Goal: Download file/media

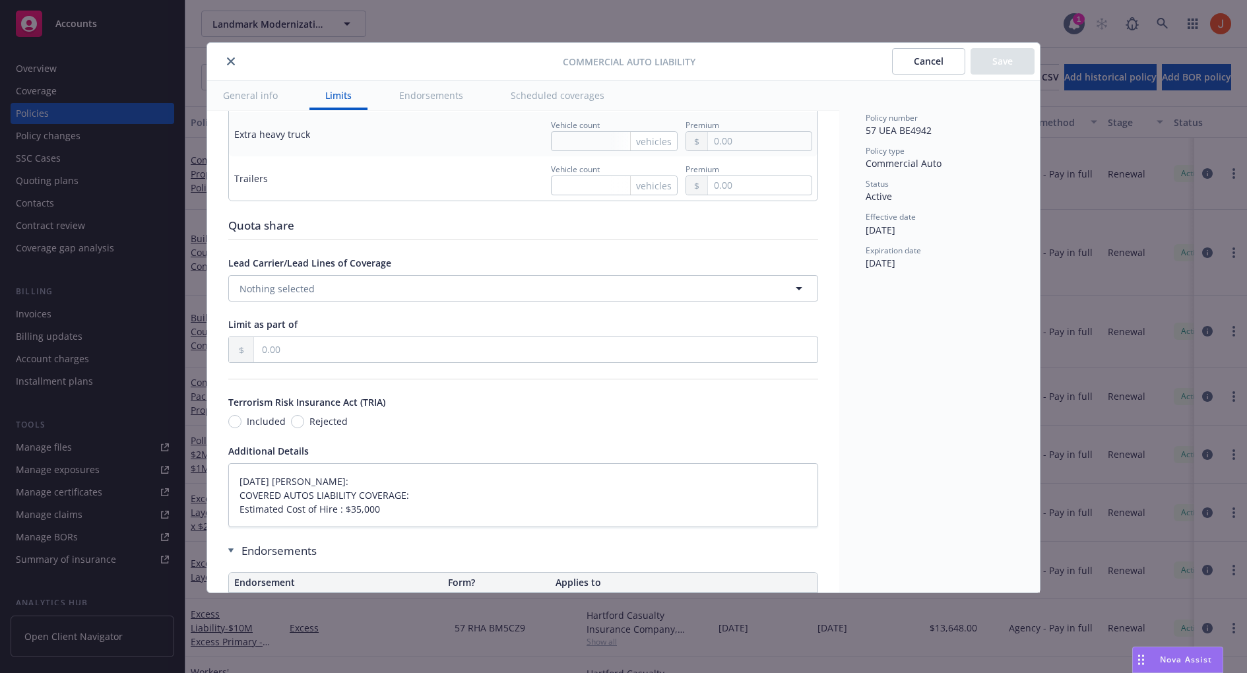
scroll to position [2156, 0]
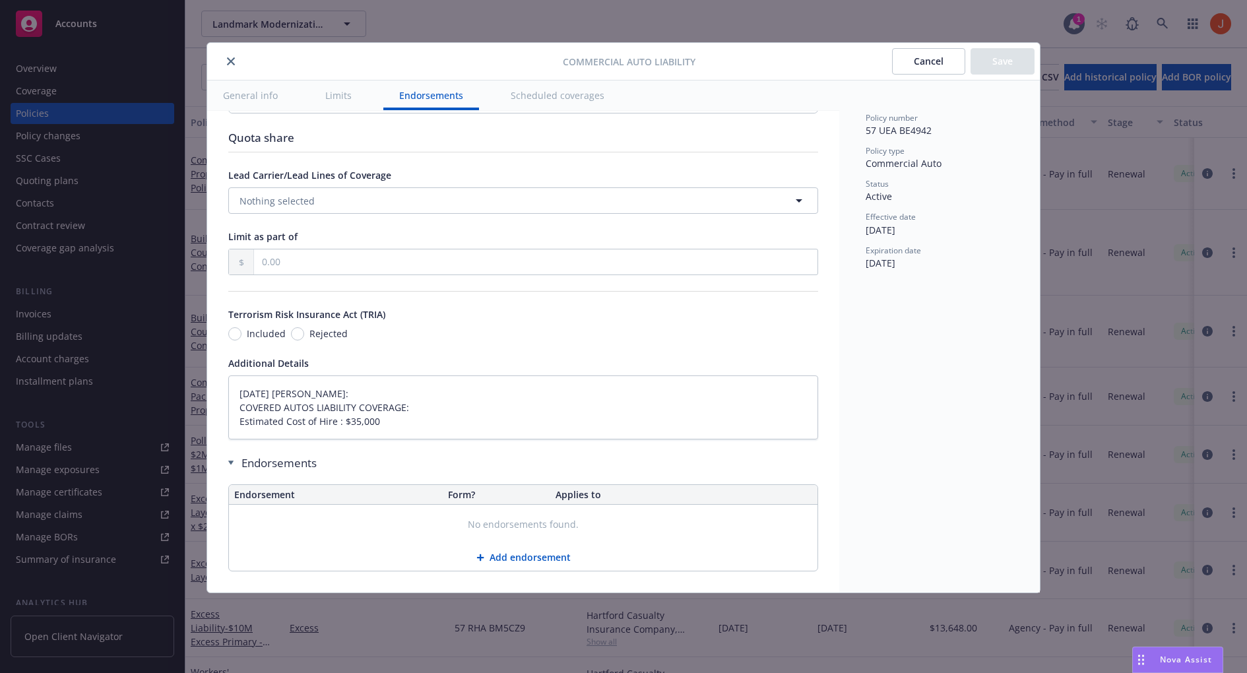
type textarea "x"
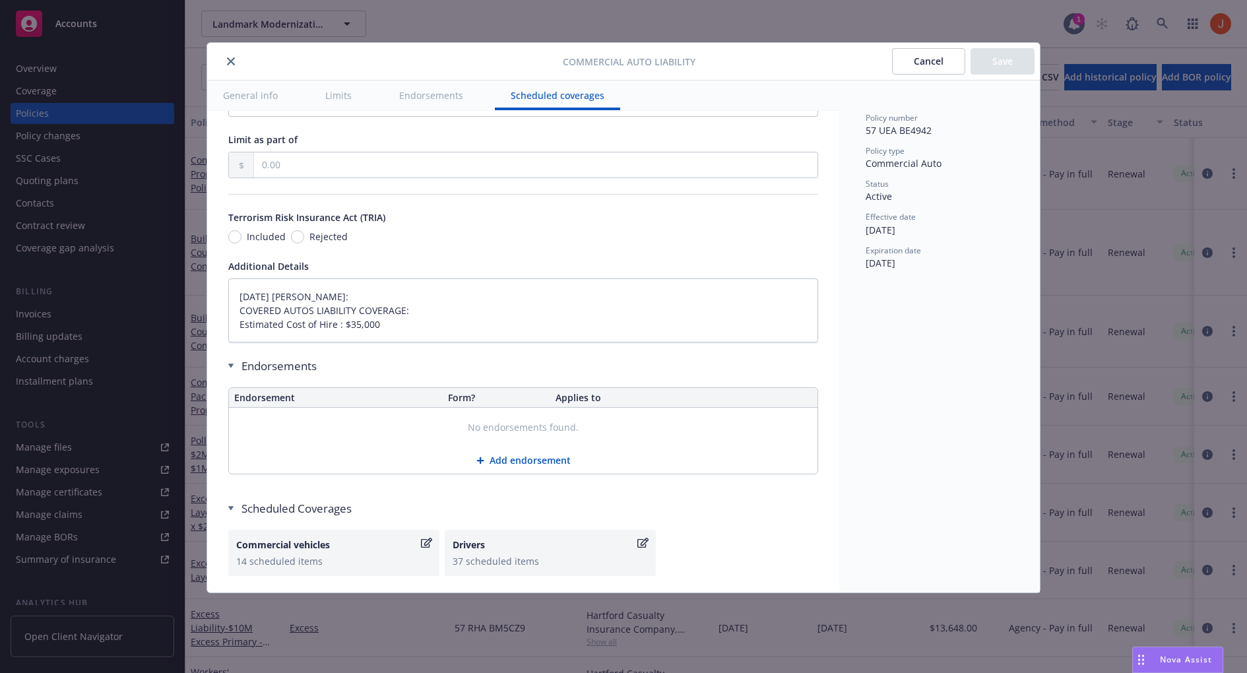
scroll to position [2318, 0]
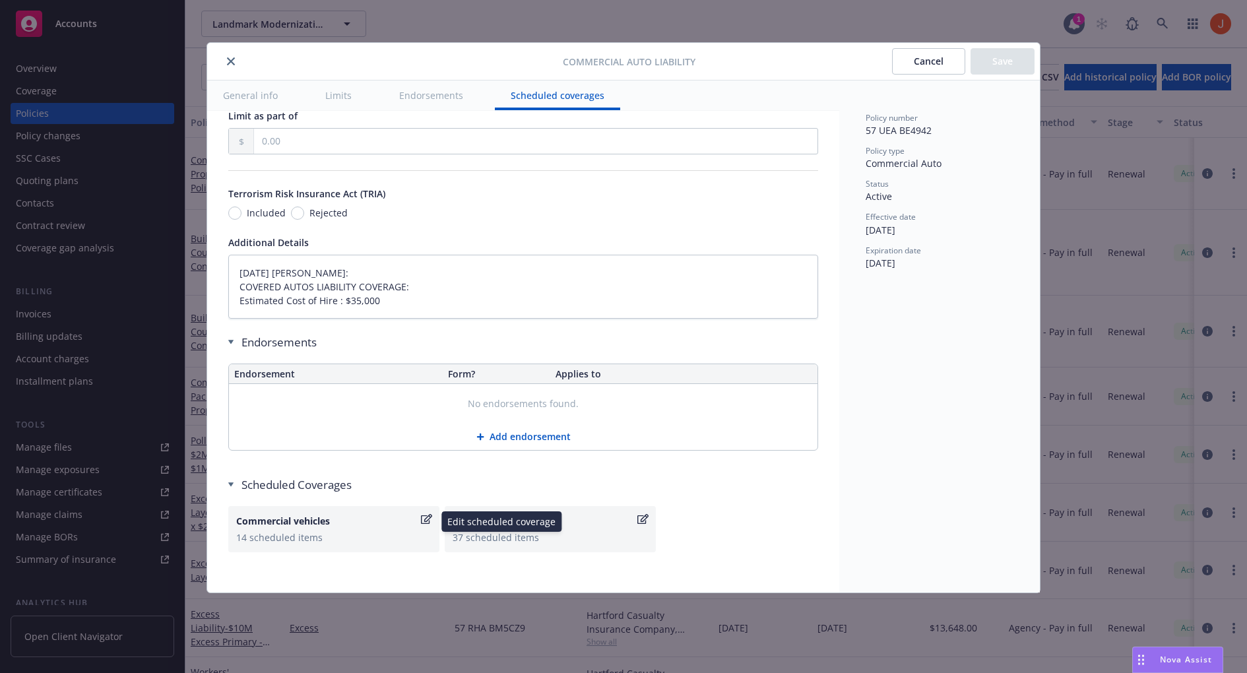
click at [421, 514] on icon "button" at bounding box center [426, 519] width 11 height 10
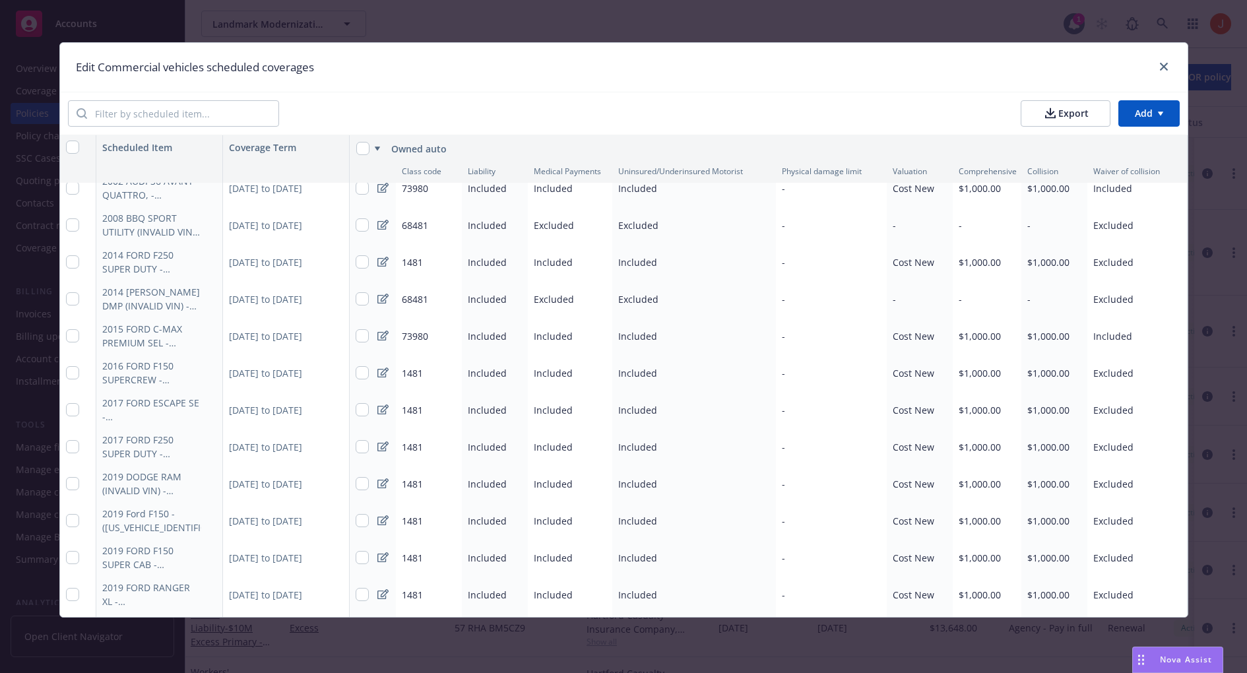
scroll to position [0, 0]
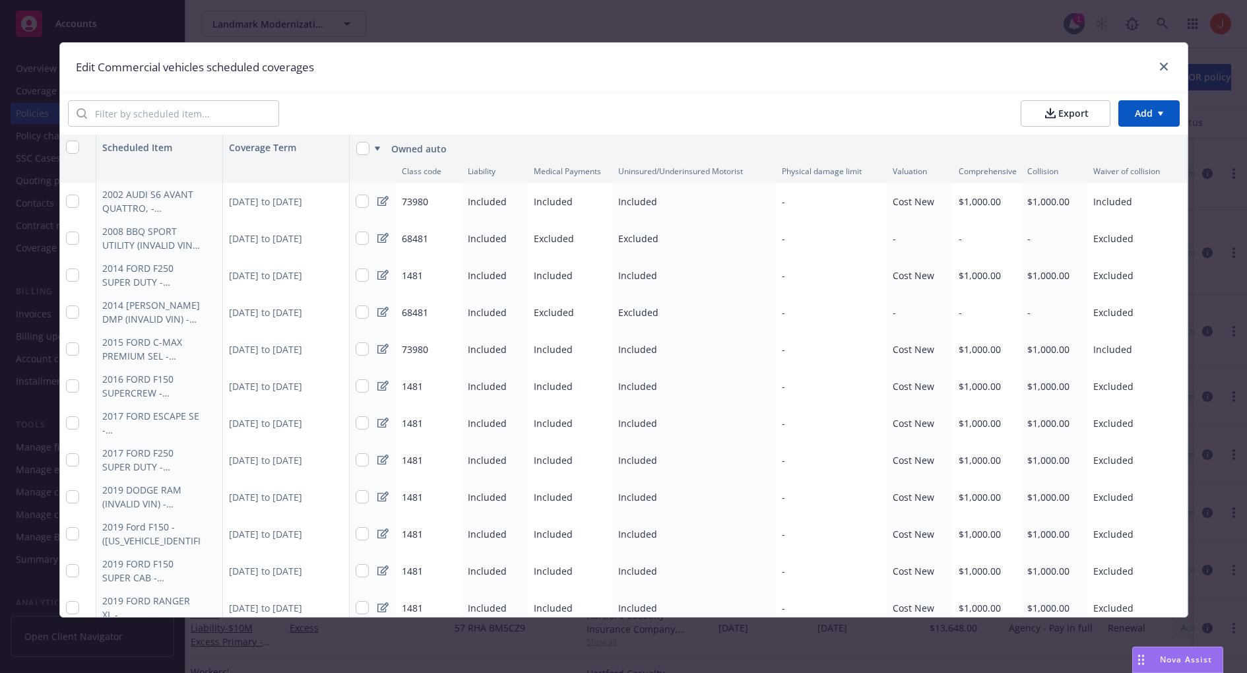
click at [128, 244] on div "2008 BBQ SPORT UTILITY (INVALID VIN) - (4XEAB10168R026497)" at bounding box center [151, 238] width 99 height 28
click at [427, 235] on span "68481" at bounding box center [415, 238] width 26 height 13
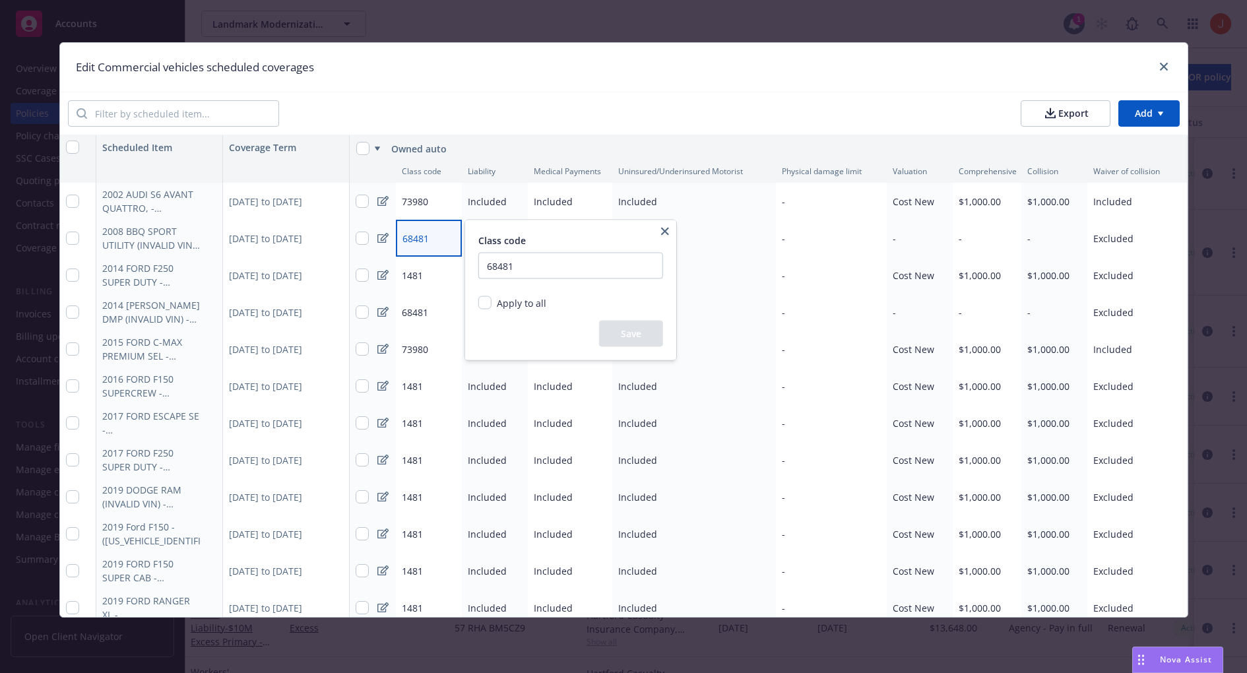
click at [405, 282] on html "Accounts Overview Coverage Policies Policy changes SSC Cases Quoting plans Cont…" at bounding box center [623, 336] width 1247 height 673
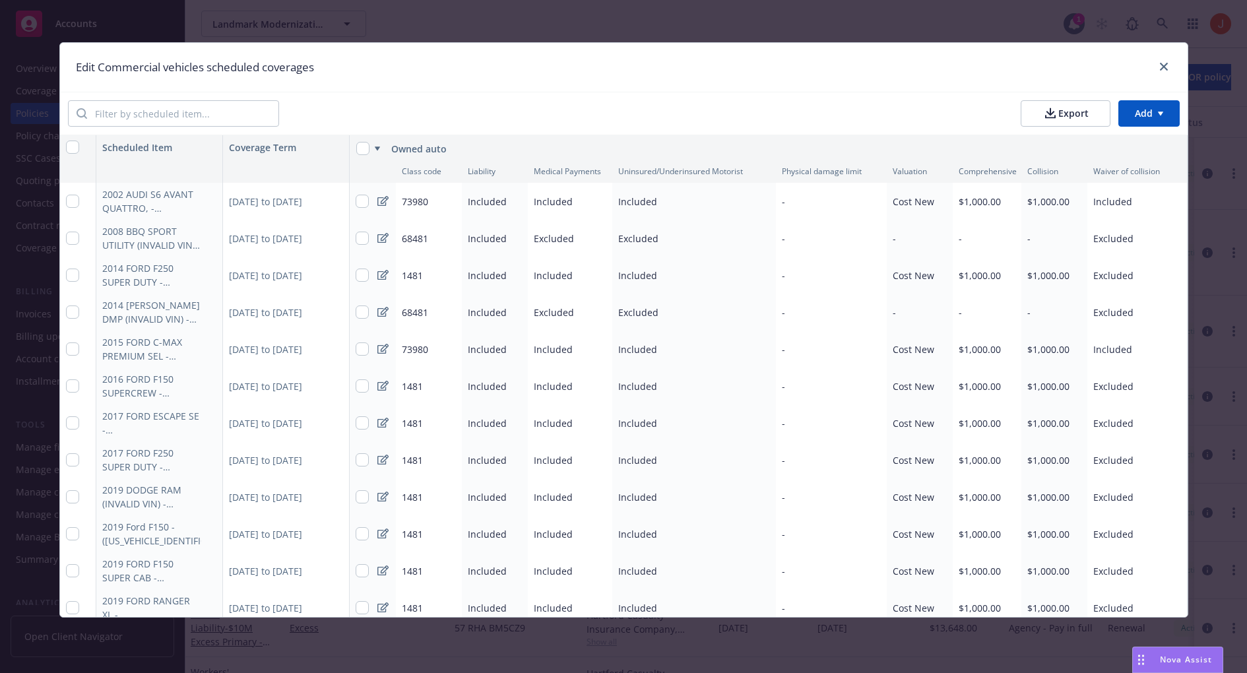
click at [416, 274] on span "1481" at bounding box center [412, 275] width 21 height 13
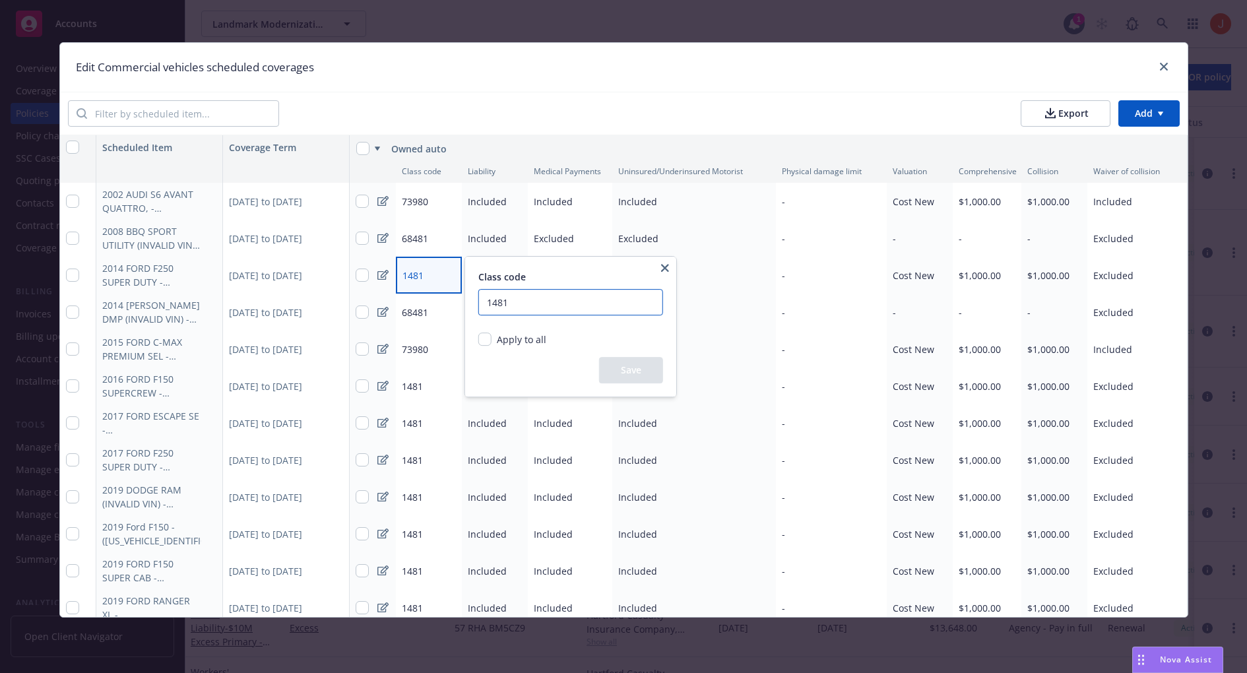
click at [486, 303] on input "1481" at bounding box center [570, 302] width 185 height 26
type input "01481"
click at [605, 362] on div "Save" at bounding box center [570, 370] width 185 height 26
click at [530, 342] on span "Apply to all" at bounding box center [521, 339] width 49 height 13
click at [492, 342] on input "Apply to all" at bounding box center [484, 339] width 13 height 13
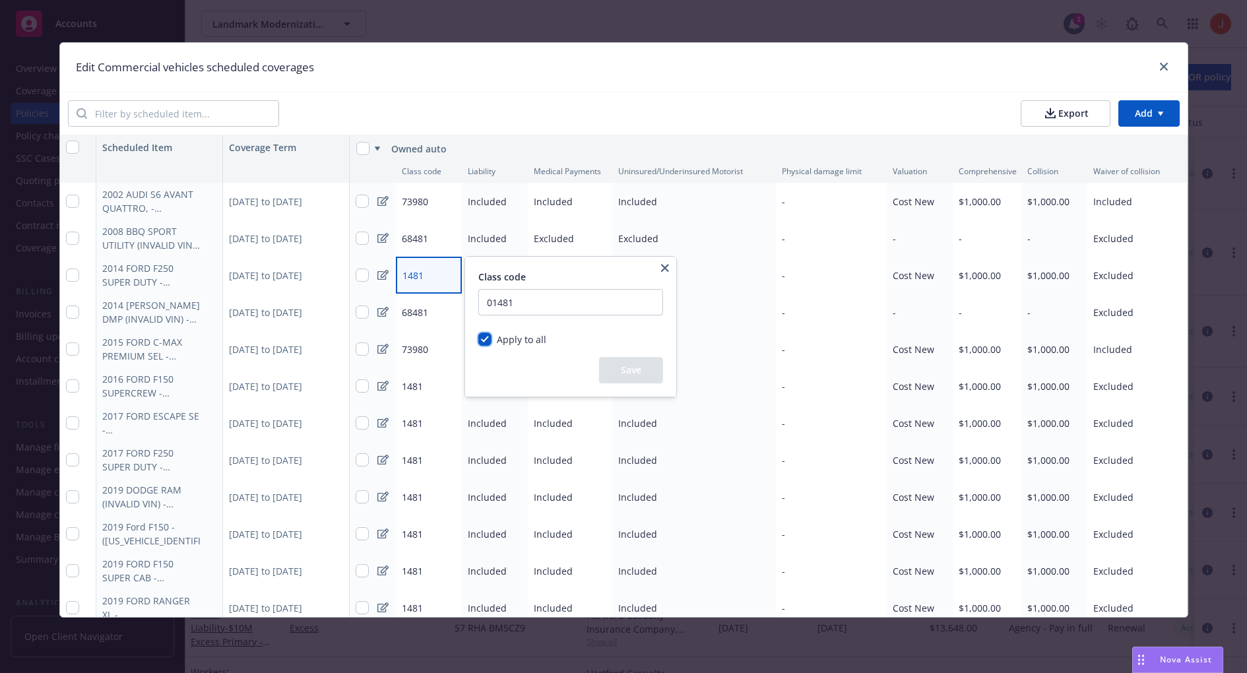
checkbox input "true"
radio input "true"
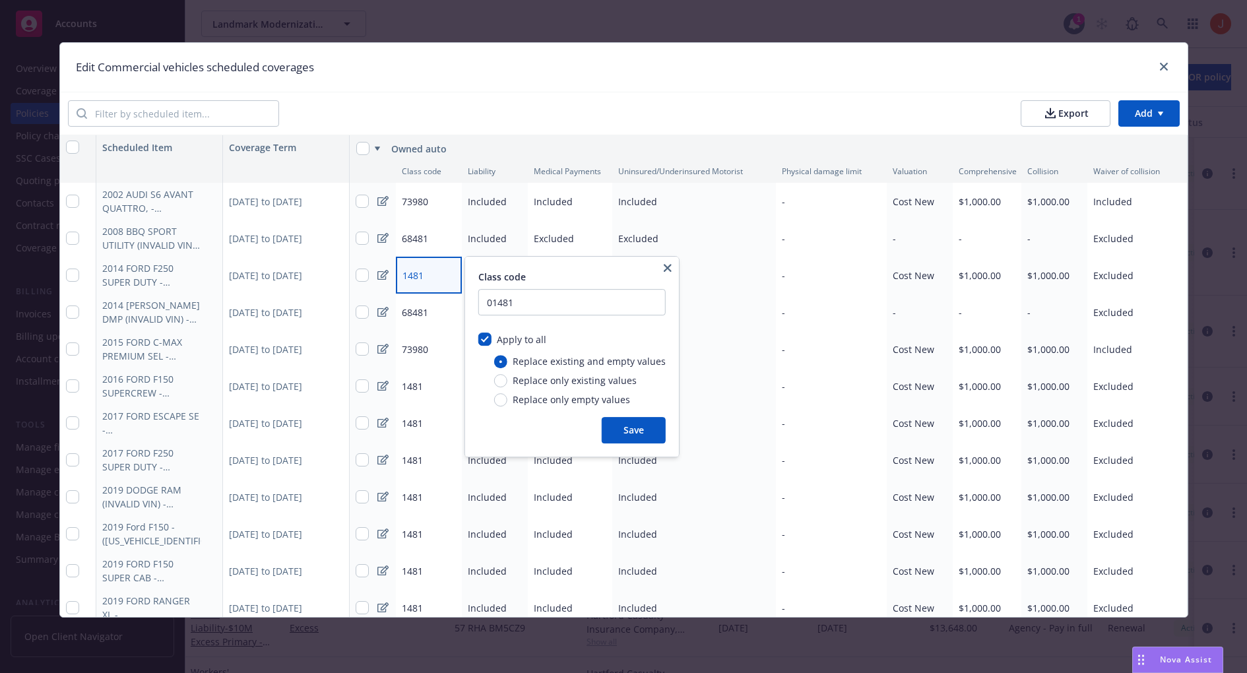
click at [530, 342] on span "Apply to all" at bounding box center [521, 339] width 49 height 13
click at [492, 342] on input "Apply to all" at bounding box center [484, 339] width 13 height 13
checkbox input "false"
radio input "false"
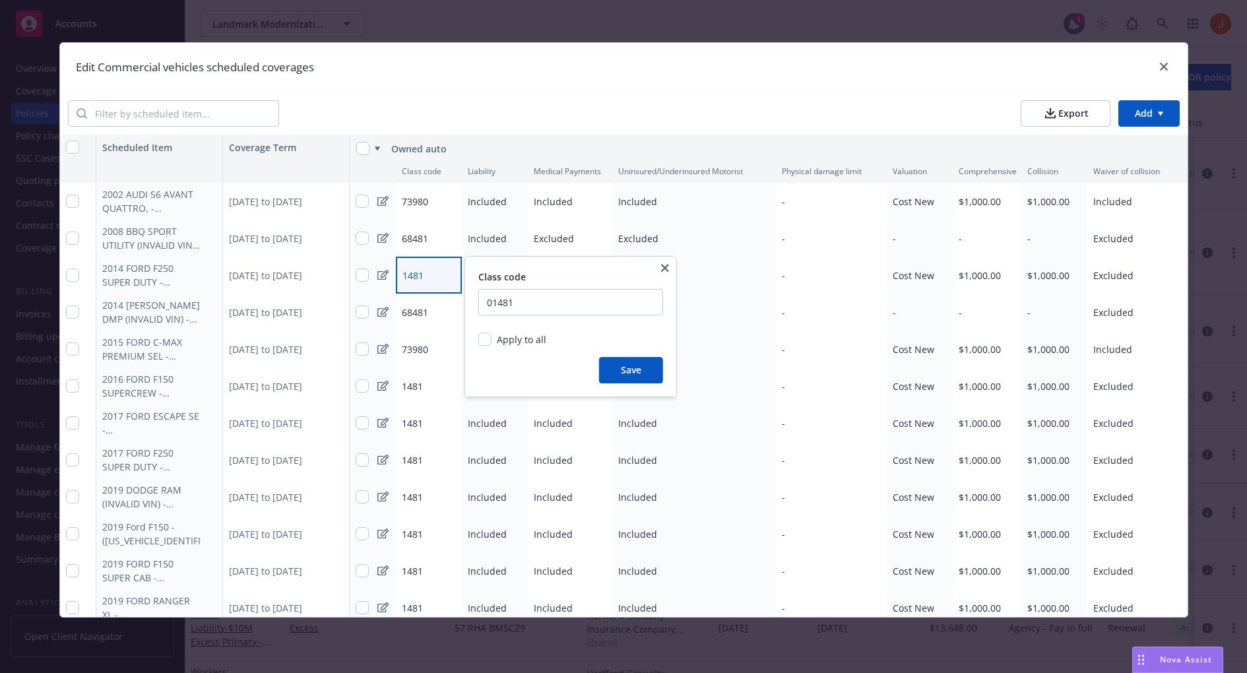
click at [531, 340] on span "Apply to all" at bounding box center [521, 339] width 49 height 13
click at [492, 340] on input "Apply to all" at bounding box center [484, 339] width 13 height 13
checkbox input "true"
radio input "true"
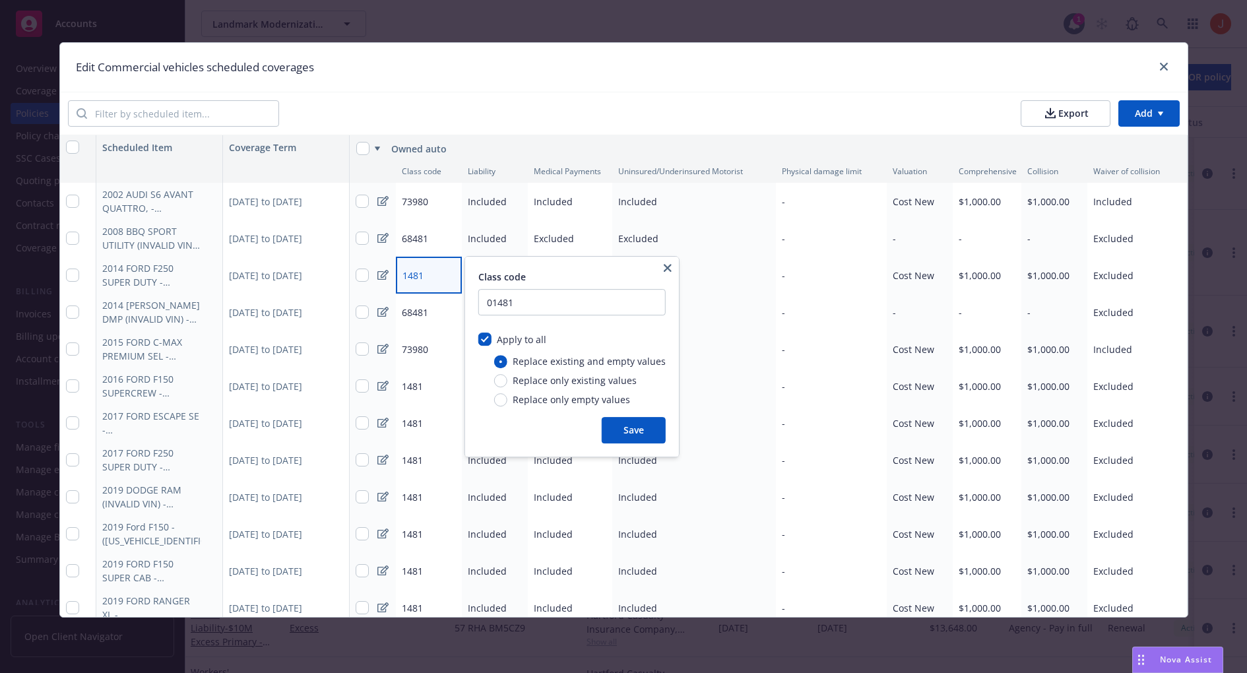
click at [531, 340] on span "Apply to all" at bounding box center [521, 339] width 49 height 13
click at [492, 340] on input "Apply to all" at bounding box center [484, 339] width 13 height 13
checkbox input "false"
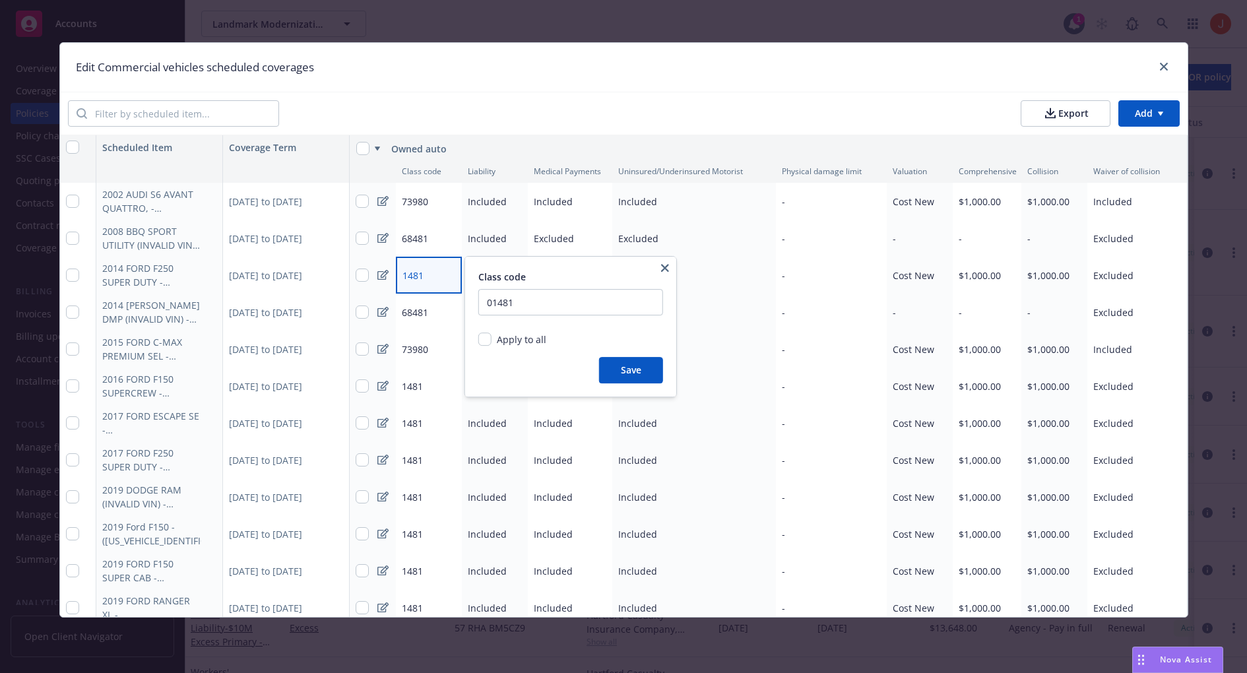
click at [668, 267] on button "button" at bounding box center [665, 268] width 16 height 16
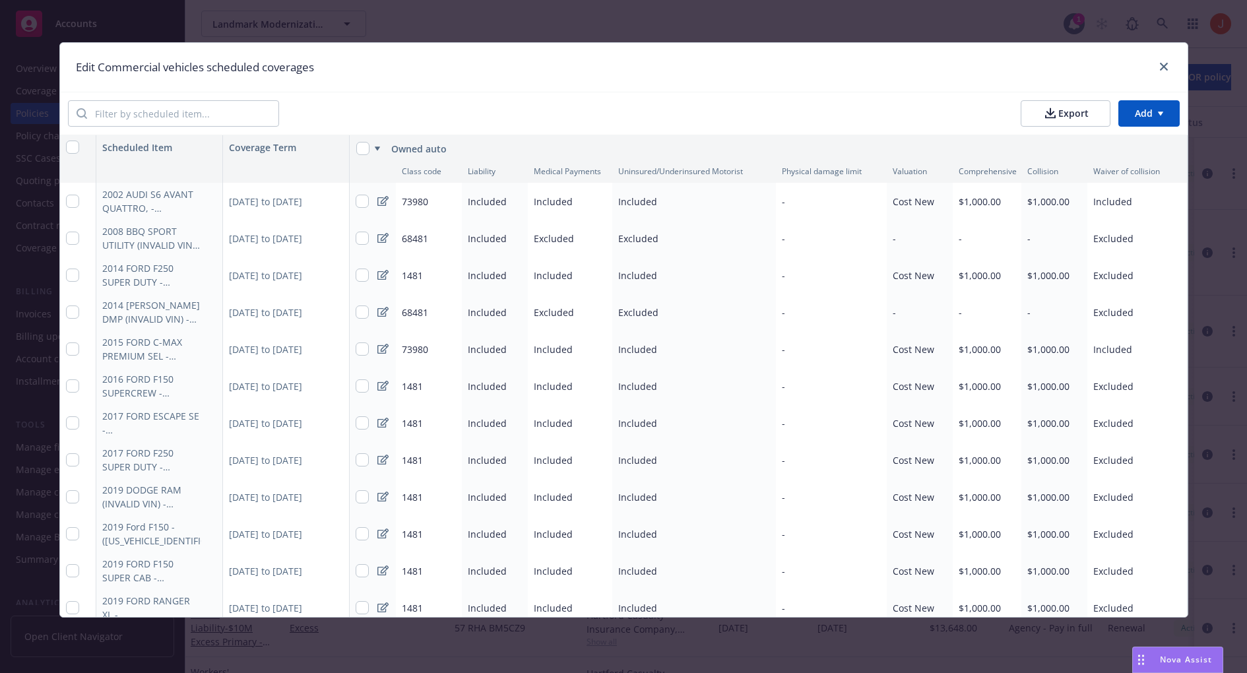
type textarea "x"
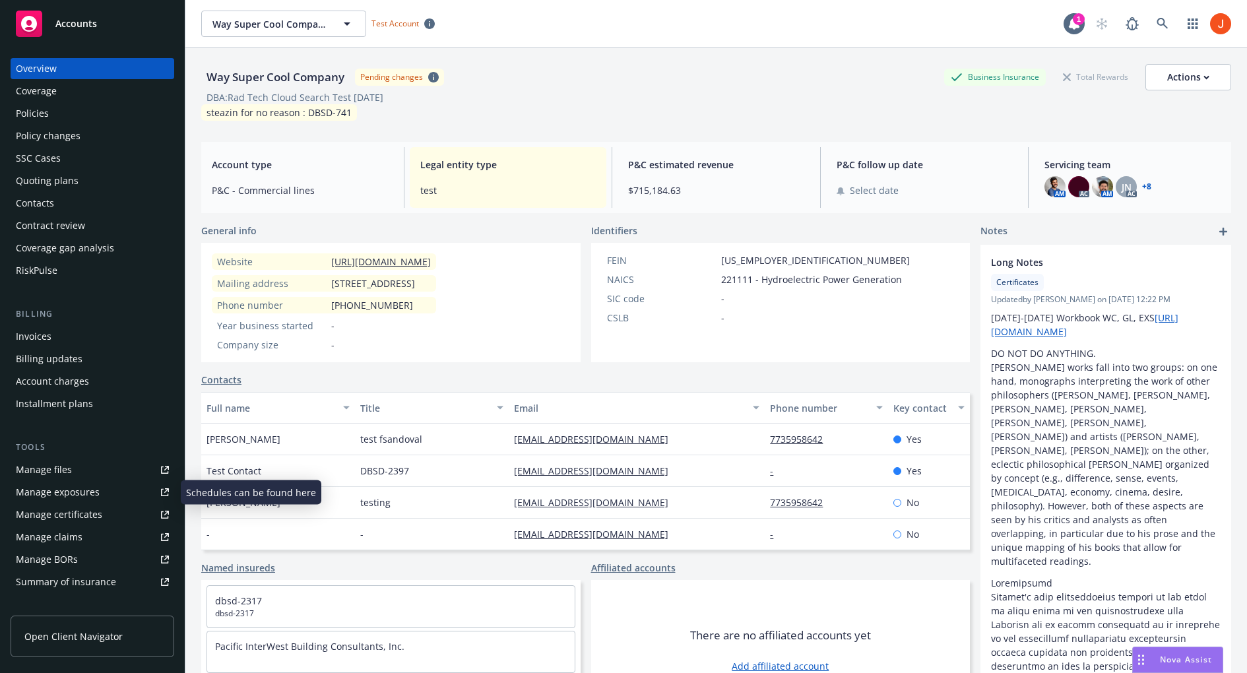
click at [71, 499] on div "Manage exposures" at bounding box center [58, 492] width 84 height 21
click at [77, 119] on div "Policies" at bounding box center [92, 113] width 153 height 21
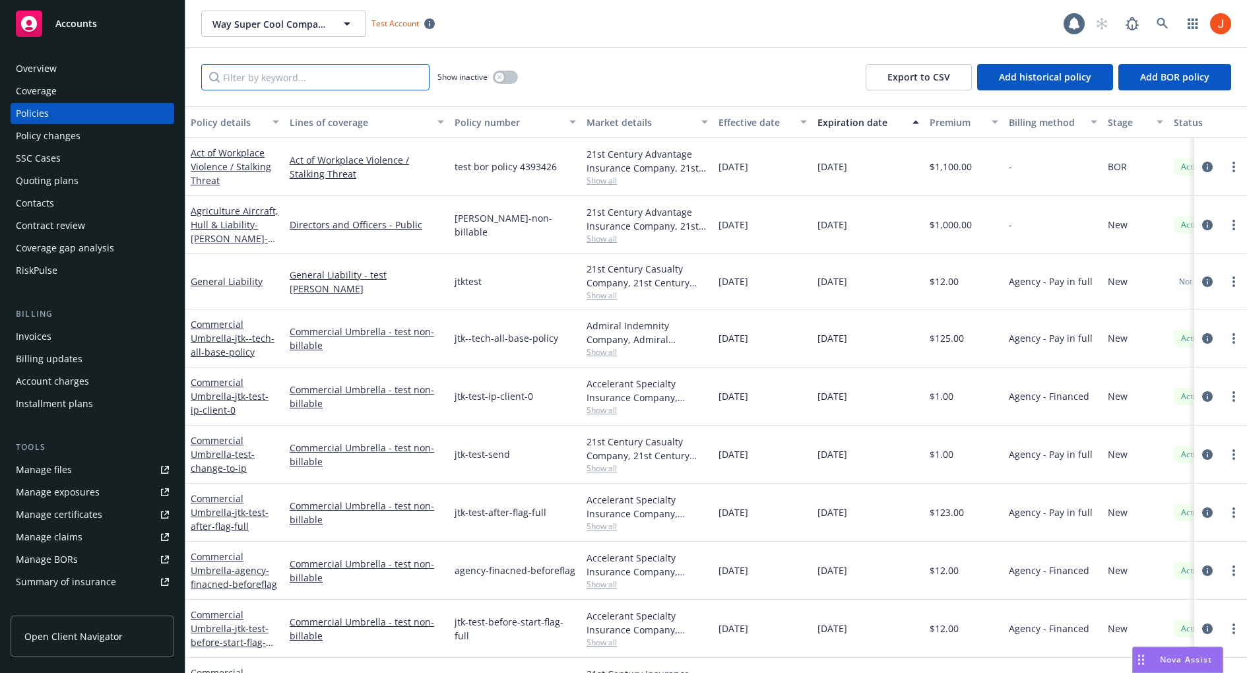
click at [307, 86] on input "Filter by keyword..." at bounding box center [315, 77] width 228 height 26
type input "driver"
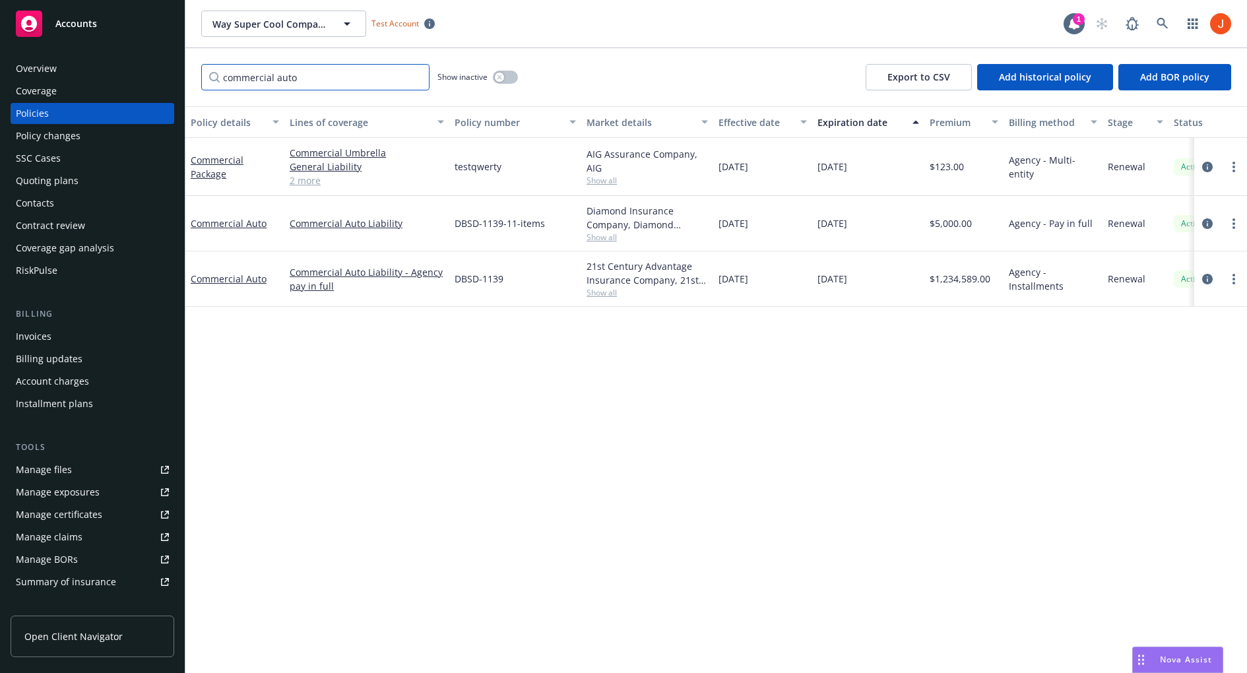
type input "commercial auto"
click at [308, 179] on link "2 more" at bounding box center [367, 181] width 154 height 14
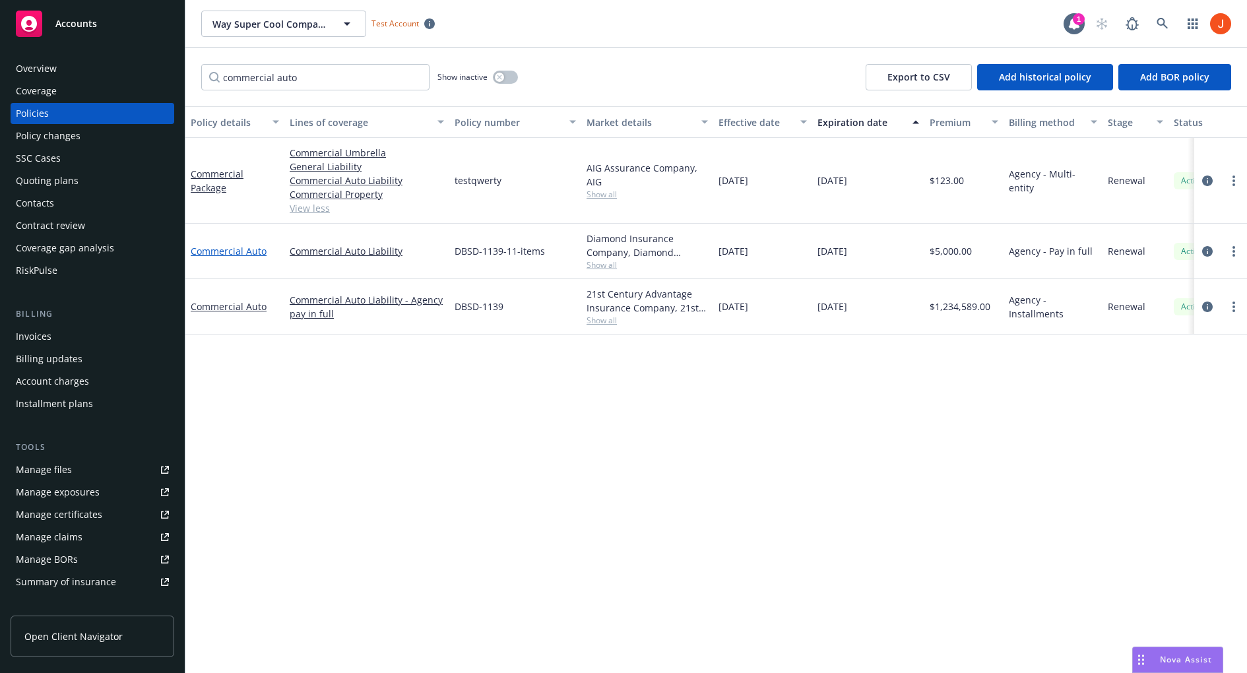
click at [224, 247] on link "Commercial Auto" at bounding box center [229, 251] width 76 height 13
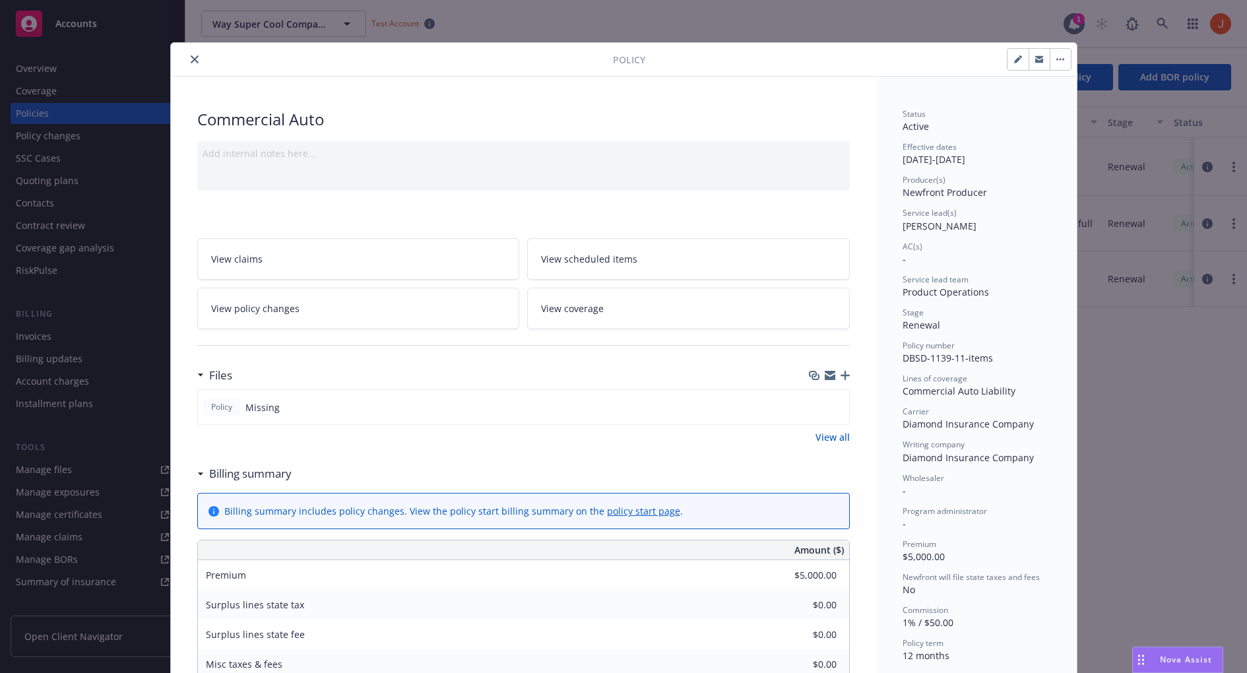
scroll to position [695, 0]
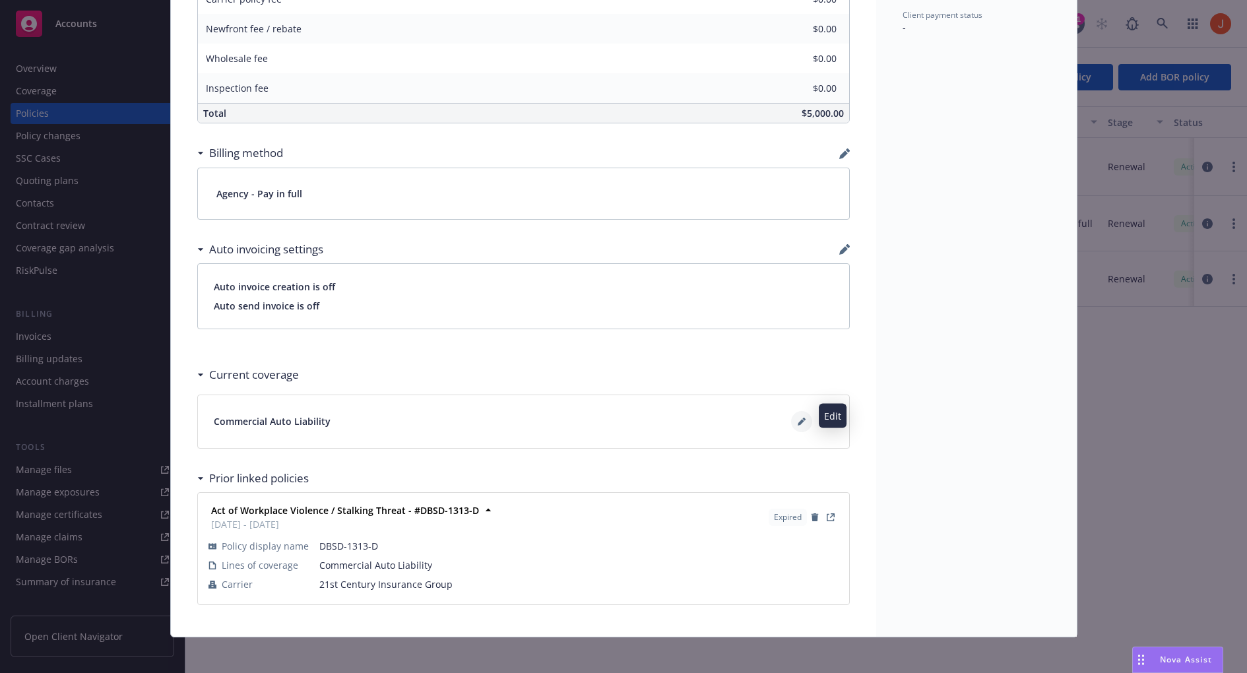
click at [803, 418] on icon at bounding box center [802, 422] width 8 height 8
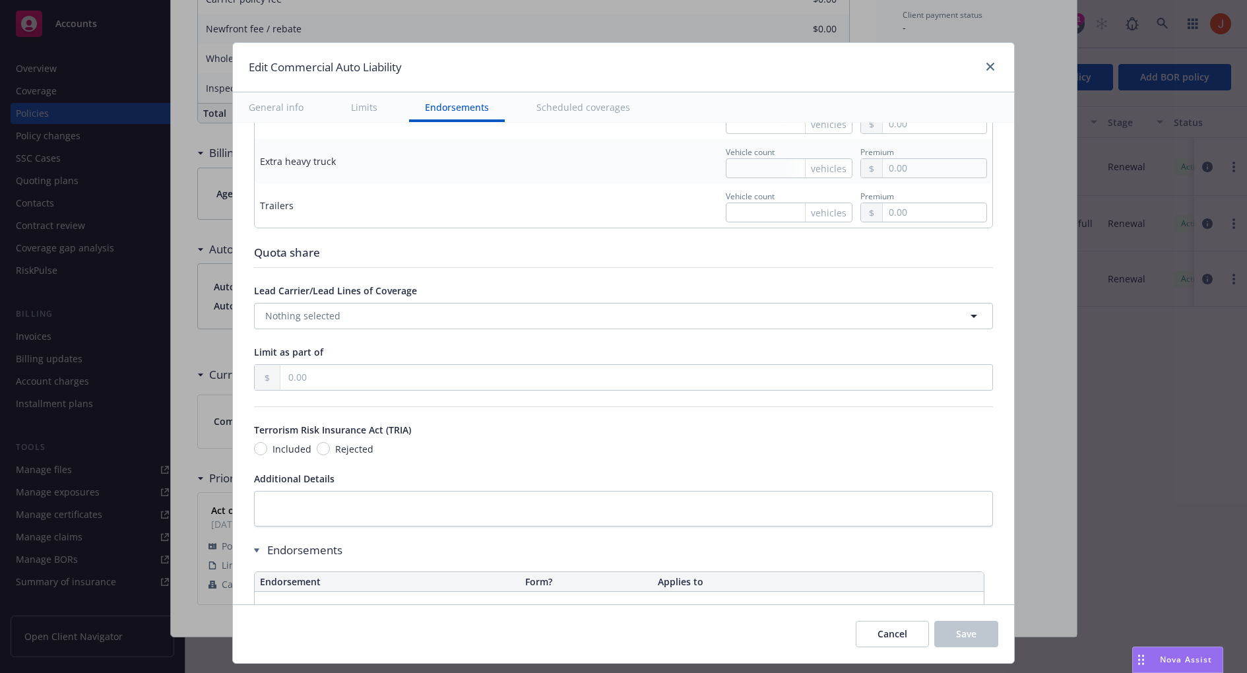
scroll to position [1750, 0]
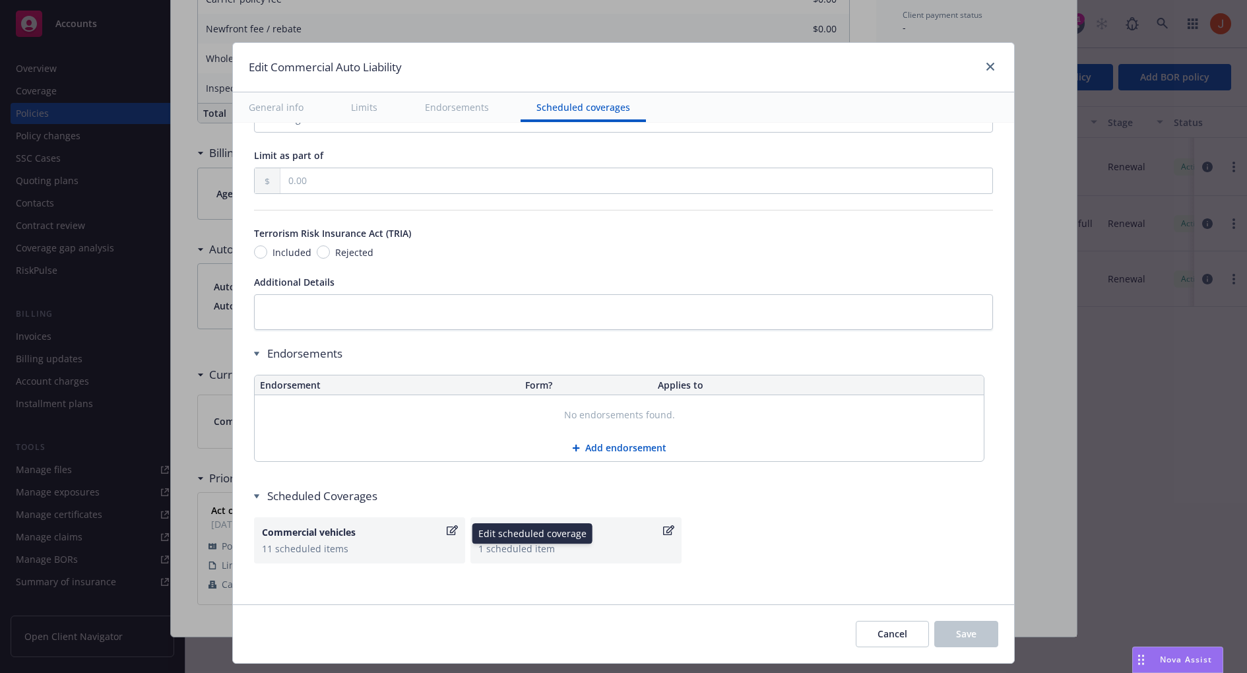
click at [458, 525] on icon "button" at bounding box center [452, 530] width 11 height 11
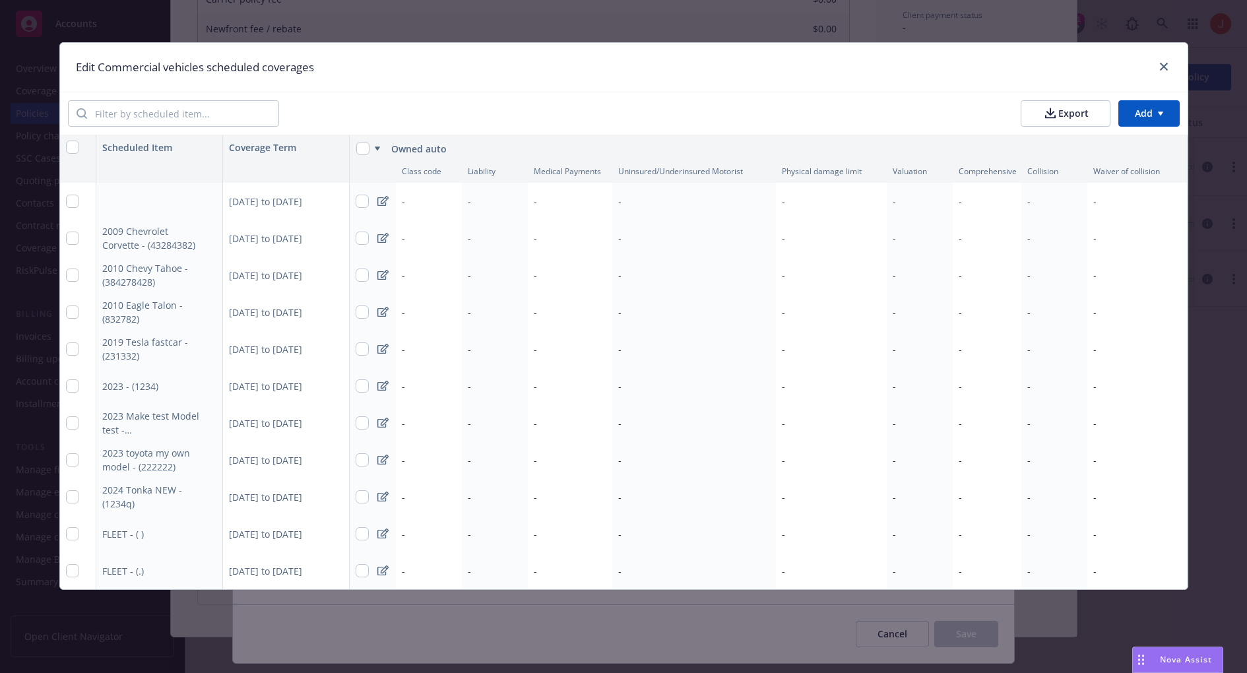
scroll to position [0, 1]
click at [406, 240] on div "-" at bounding box center [428, 238] width 66 height 37
click at [527, 267] on input "number" at bounding box center [569, 266] width 185 height 26
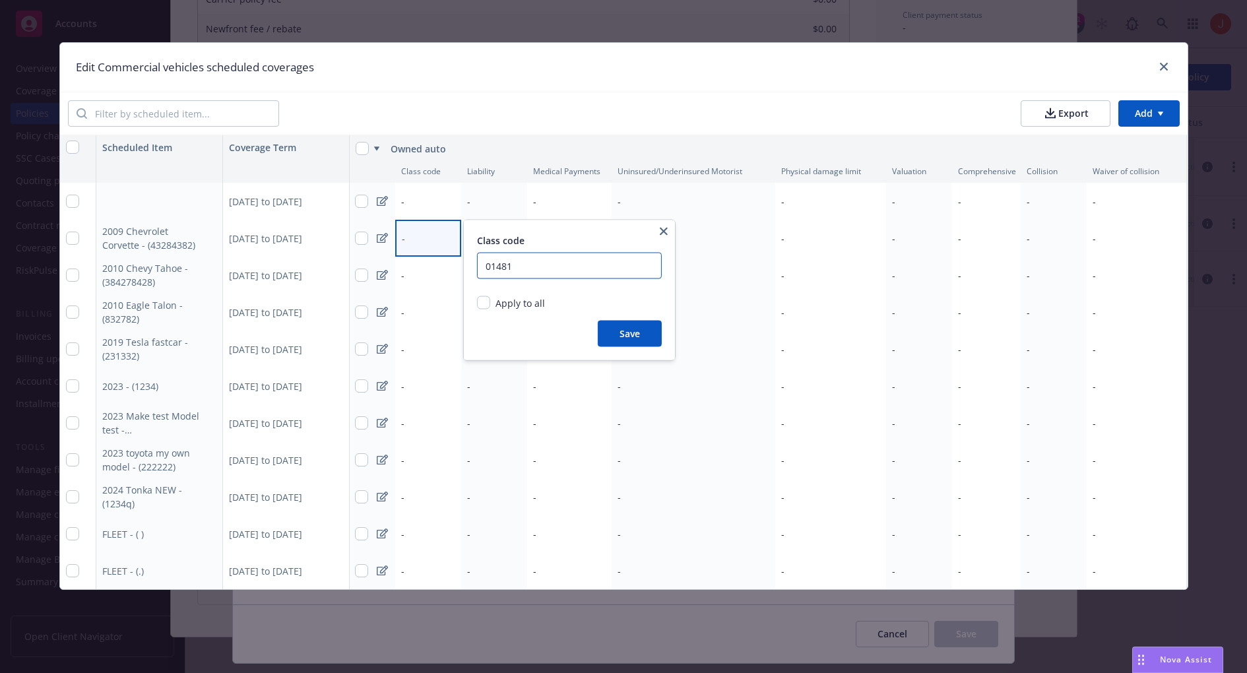
type input "01481"
click at [619, 332] on button "Save" at bounding box center [630, 334] width 64 height 26
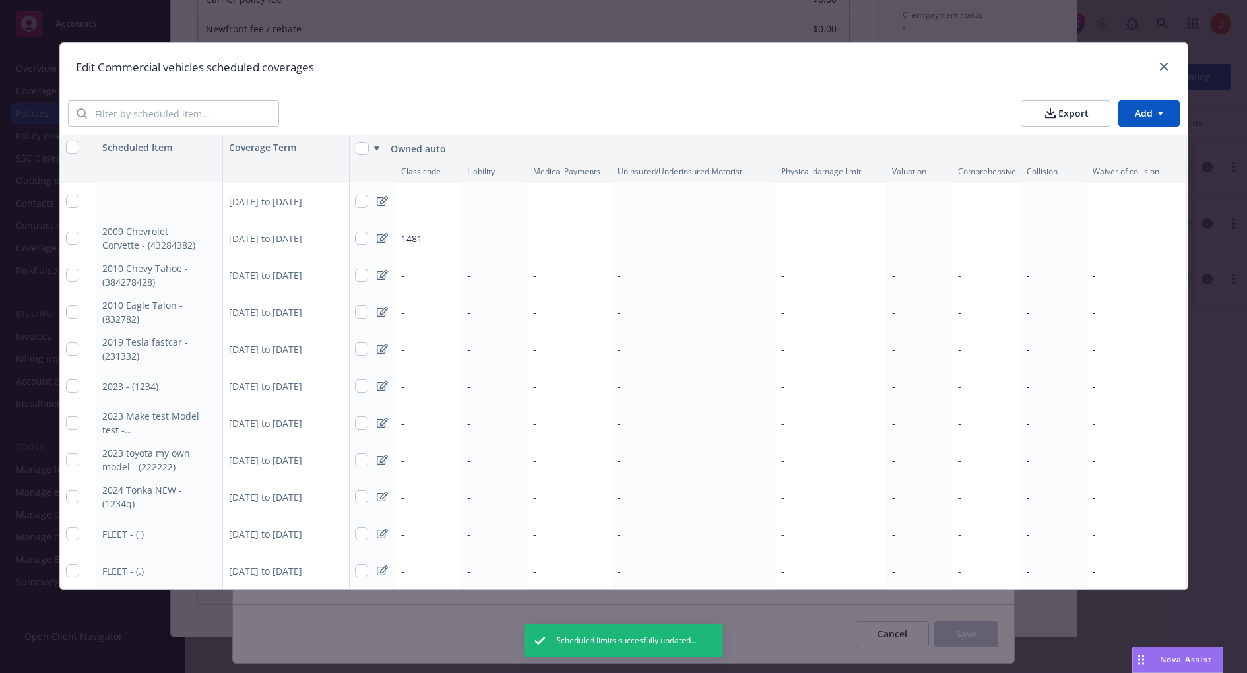
click at [418, 238] on span "1481" at bounding box center [411, 238] width 21 height 13
click at [488, 264] on input "1481" at bounding box center [569, 266] width 185 height 26
type input "01481"
click at [666, 232] on icon "button" at bounding box center [664, 232] width 8 height 8
click at [420, 277] on div "-" at bounding box center [428, 275] width 66 height 37
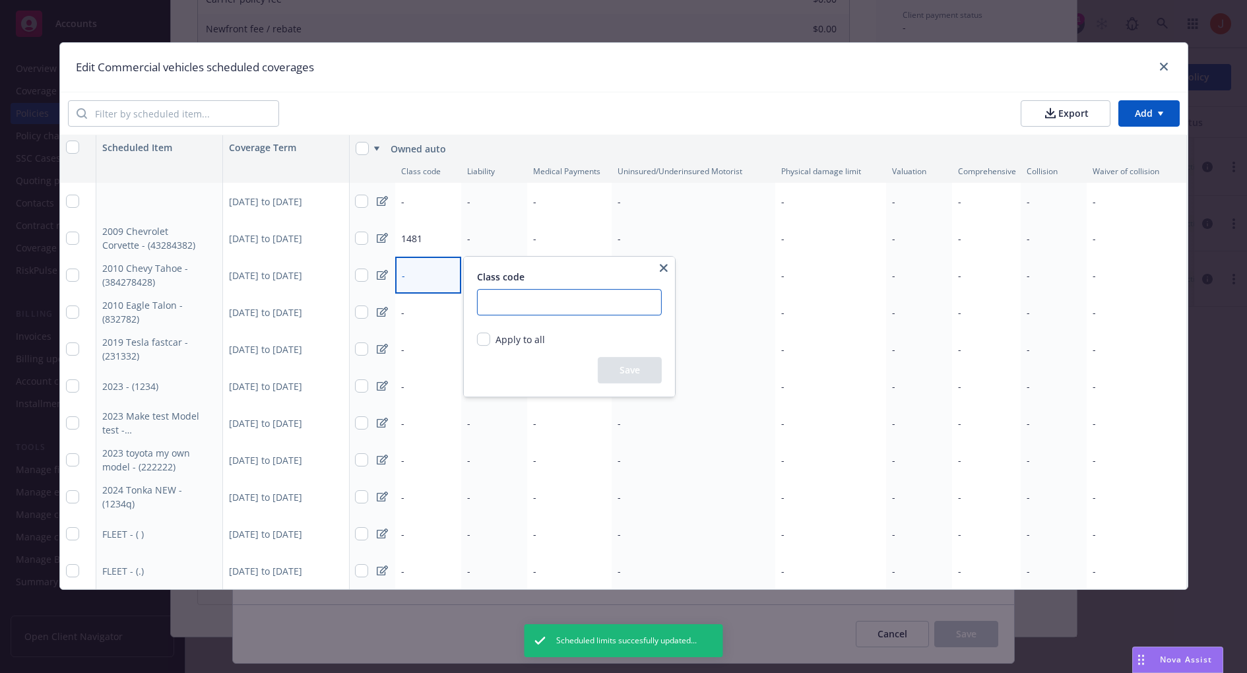
click at [503, 298] on input "number" at bounding box center [569, 302] width 185 height 26
type input "1481"
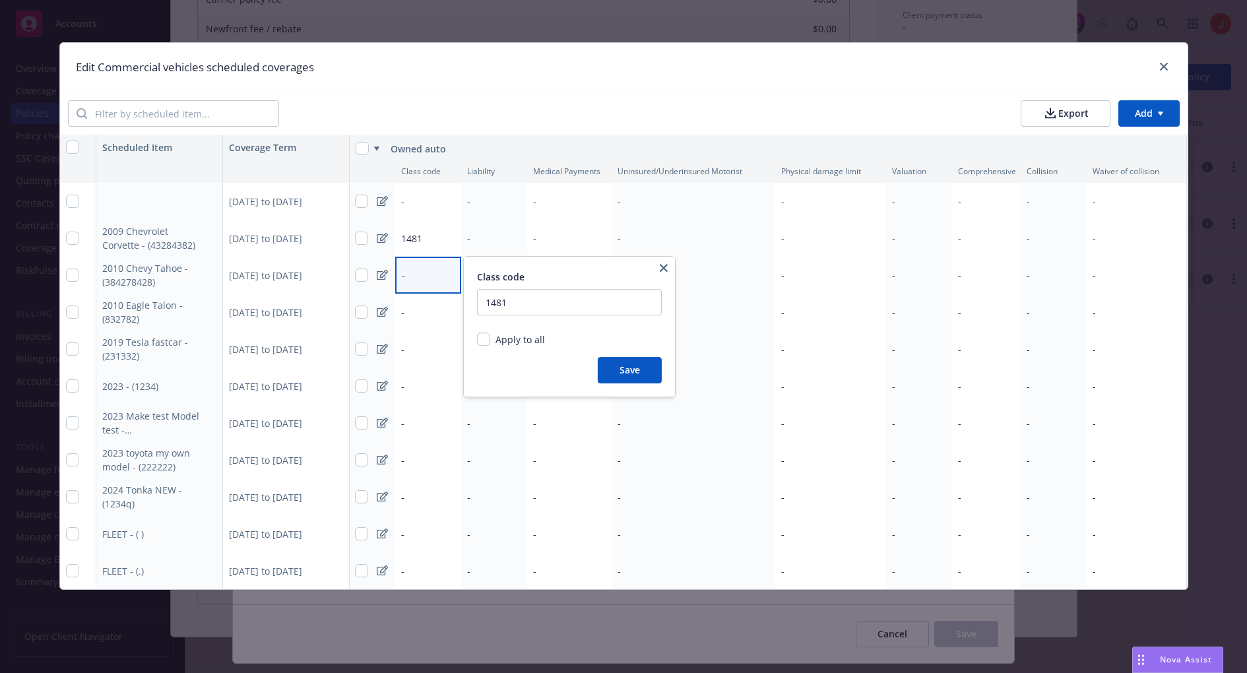
click at [640, 366] on button "Save" at bounding box center [630, 370] width 64 height 26
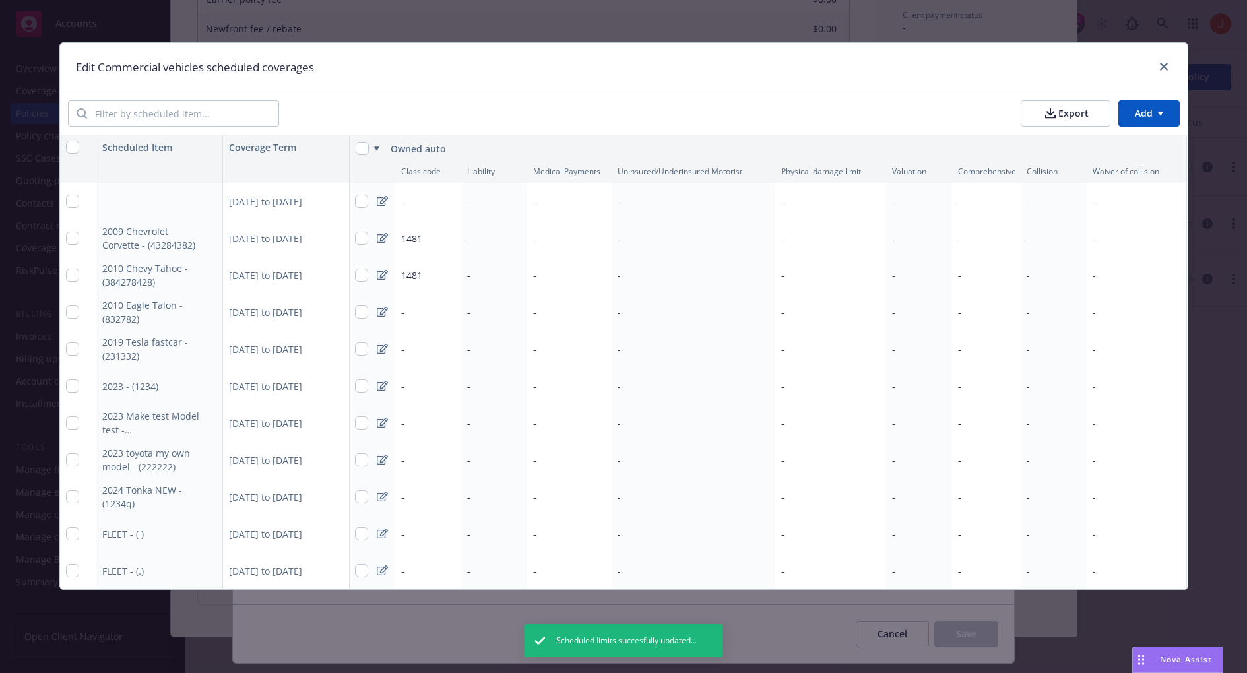
click at [408, 238] on span "1481" at bounding box center [411, 238] width 21 height 13
click at [484, 264] on input "1481" at bounding box center [569, 266] width 185 height 26
type input "01481"
click at [525, 302] on span "Apply to all" at bounding box center [520, 303] width 49 height 13
click at [490, 302] on input "Apply to all" at bounding box center [483, 302] width 13 height 13
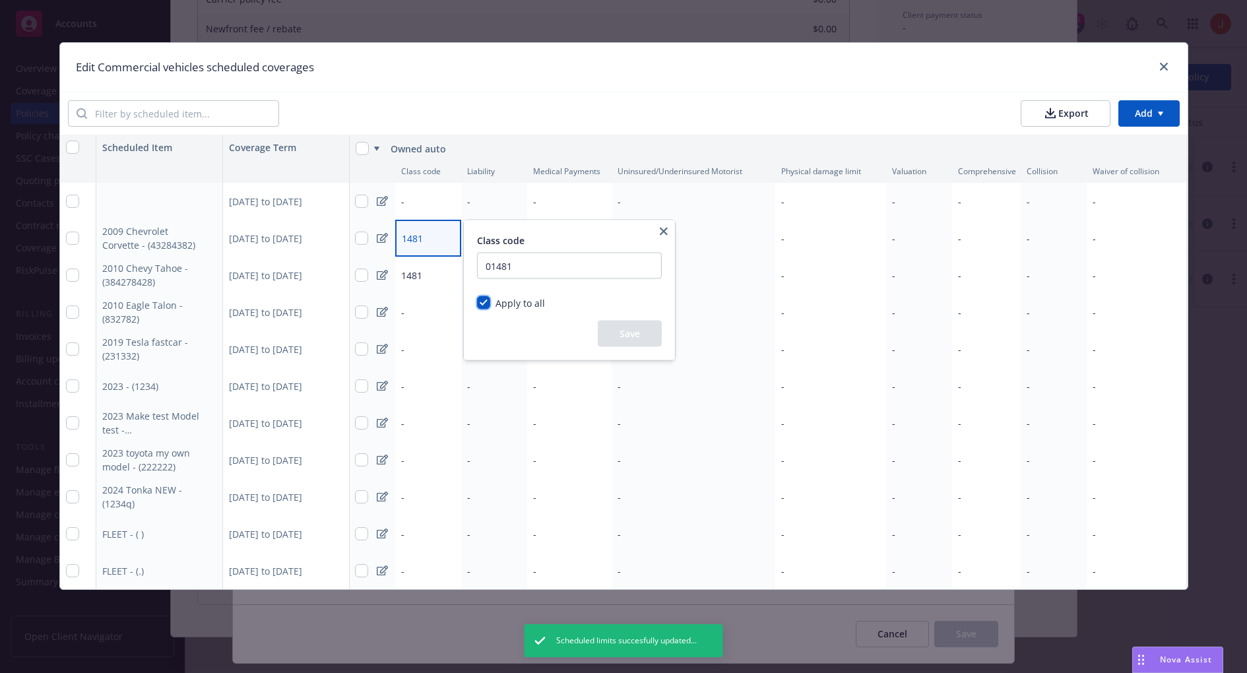
checkbox input "true"
radio input "true"
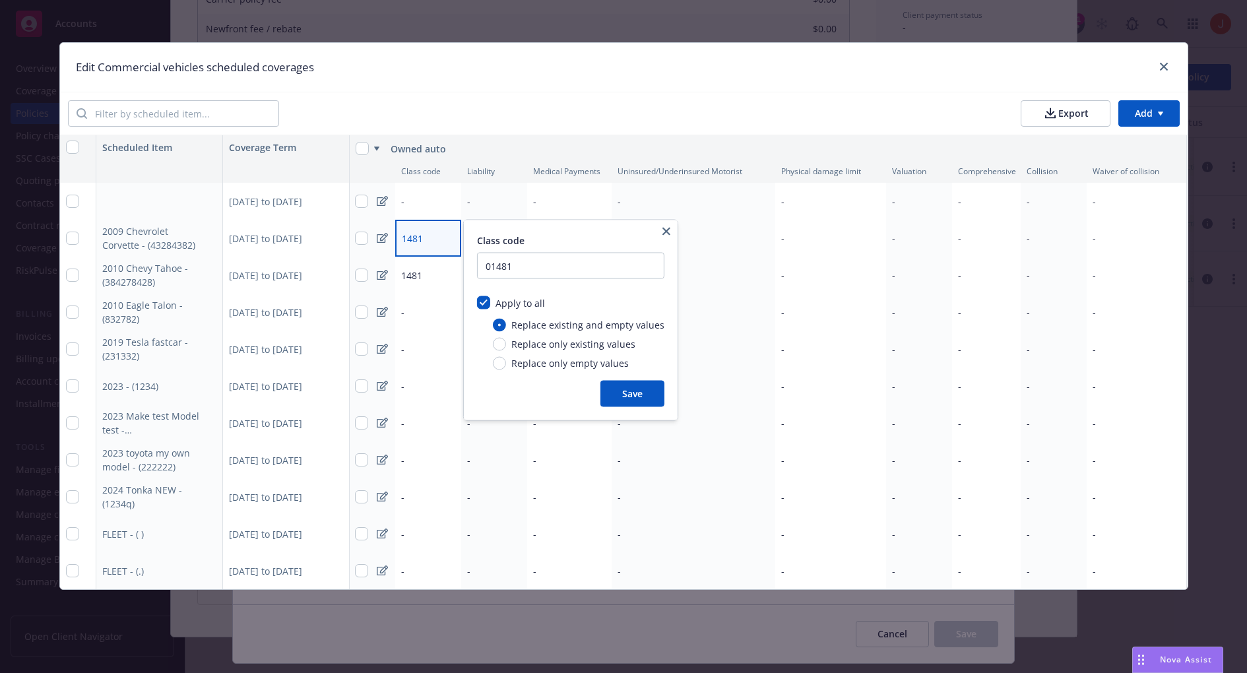
click at [619, 399] on button "Save" at bounding box center [632, 394] width 64 height 26
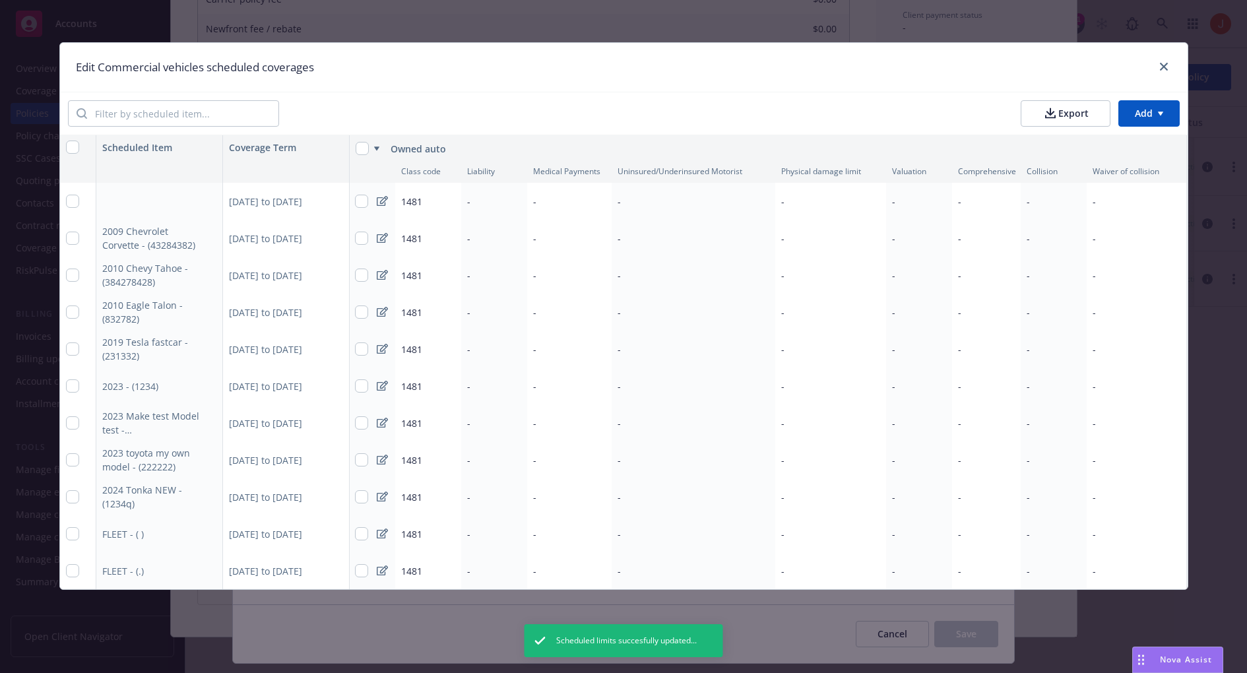
click at [416, 204] on span "1481" at bounding box center [411, 201] width 21 height 13
click at [493, 263] on div "Apply to all" at bounding box center [518, 266] width 57 height 14
click at [482, 266] on input "Apply to all" at bounding box center [483, 265] width 13 height 13
checkbox input "true"
radio input "true"
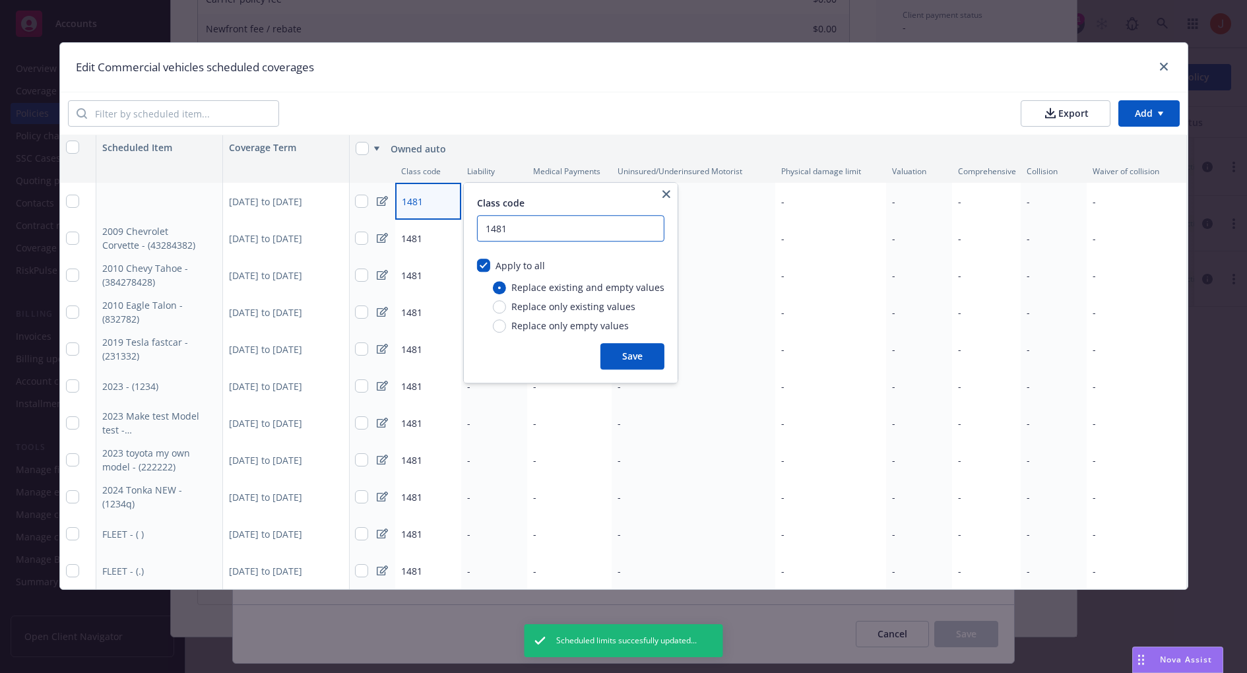
click at [521, 225] on input "1481" at bounding box center [570, 228] width 187 height 26
type input "0"
click at [649, 374] on div "Class code 0 Apply to all Replace existing and empty values Replace only existi…" at bounding box center [571, 283] width 214 height 200
click at [635, 359] on button "Save" at bounding box center [632, 356] width 64 height 26
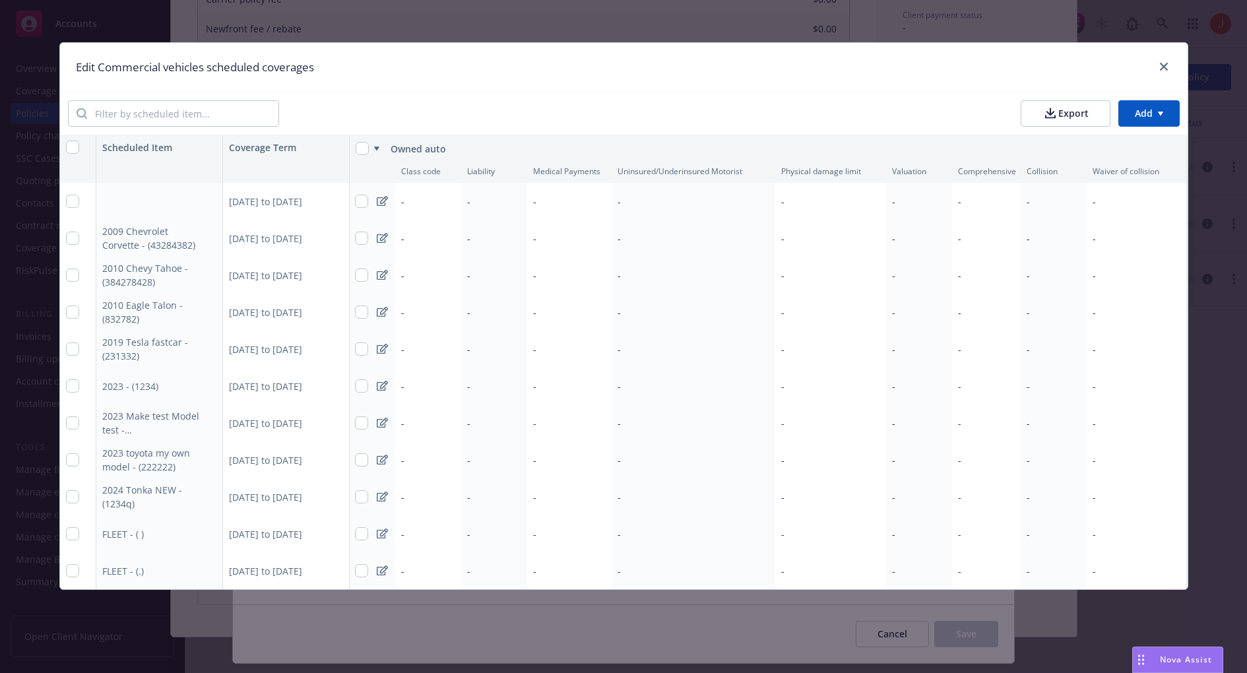
click at [415, 207] on div "-" at bounding box center [428, 201] width 66 height 37
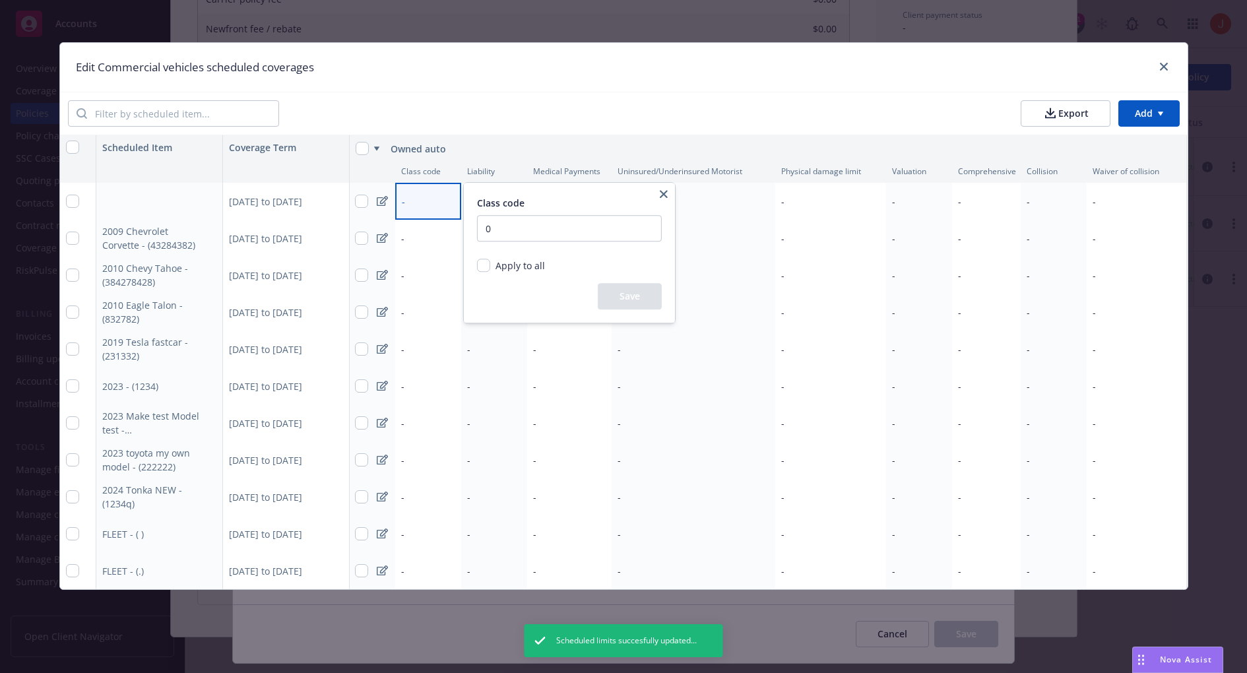
click at [498, 278] on div "Apply to all Replace existing and empty values Replace only existing values Rep…" at bounding box center [569, 271] width 185 height 24
click at [496, 263] on span "Apply to all" at bounding box center [520, 265] width 49 height 13
click at [490, 263] on input "Apply to all" at bounding box center [483, 265] width 13 height 13
checkbox input "true"
radio input "true"
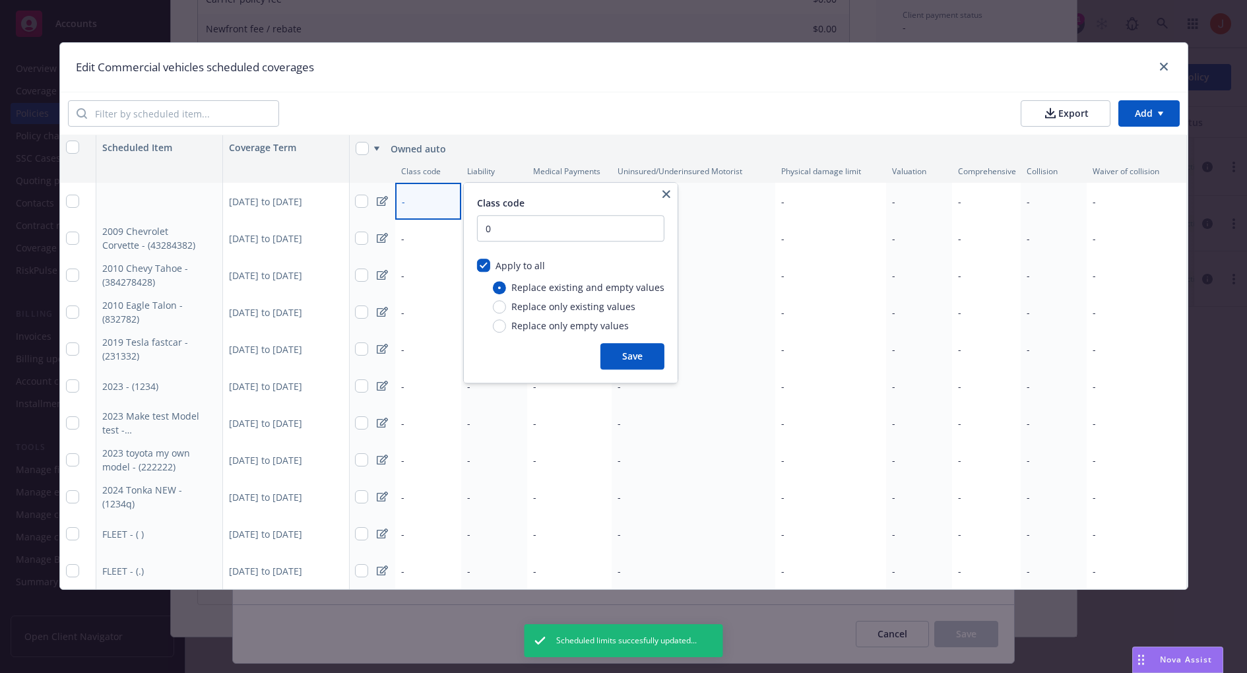
click at [523, 329] on span "Replace only empty values" at bounding box center [569, 326] width 117 height 14
click at [506, 329] on input "Replace only empty values" at bounding box center [499, 325] width 13 height 13
radio input "true"
click at [508, 232] on input "0" at bounding box center [570, 228] width 187 height 26
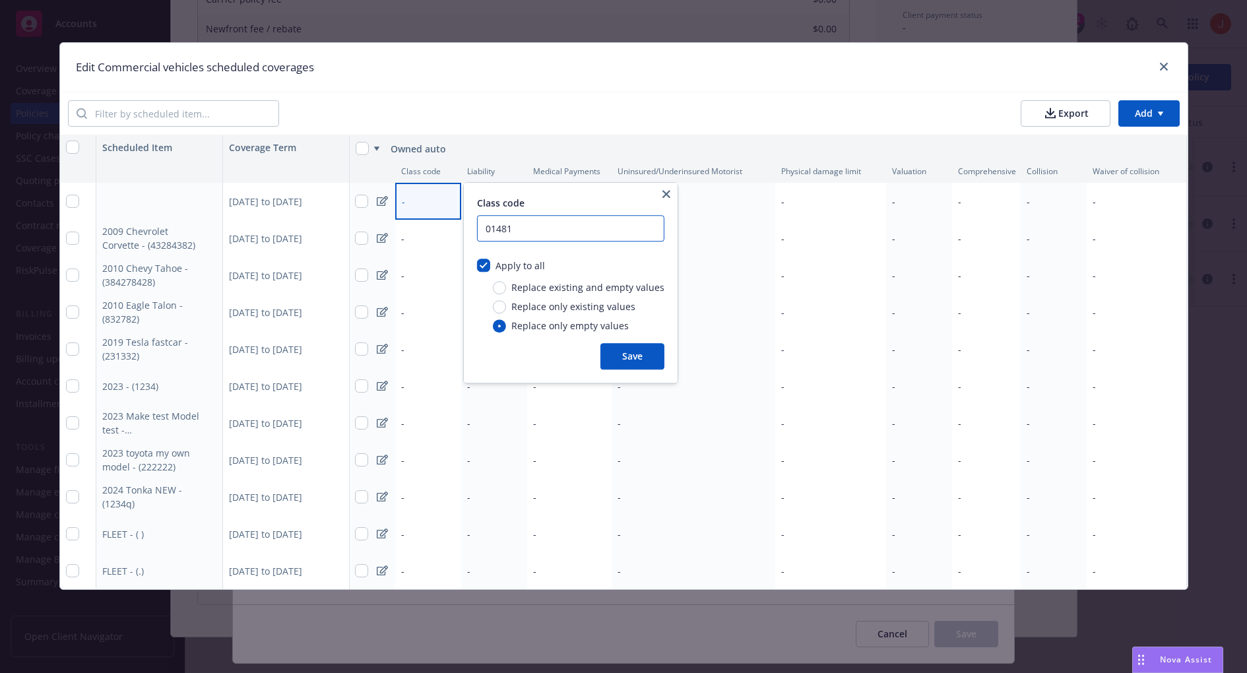
drag, startPoint x: 490, startPoint y: 231, endPoint x: 477, endPoint y: 231, distance: 12.5
click at [477, 231] on input "01481" at bounding box center [570, 228] width 187 height 26
click at [535, 217] on input "01481" at bounding box center [570, 228] width 187 height 26
click at [533, 235] on input "01481" at bounding box center [570, 228] width 187 height 26
type input "01481"
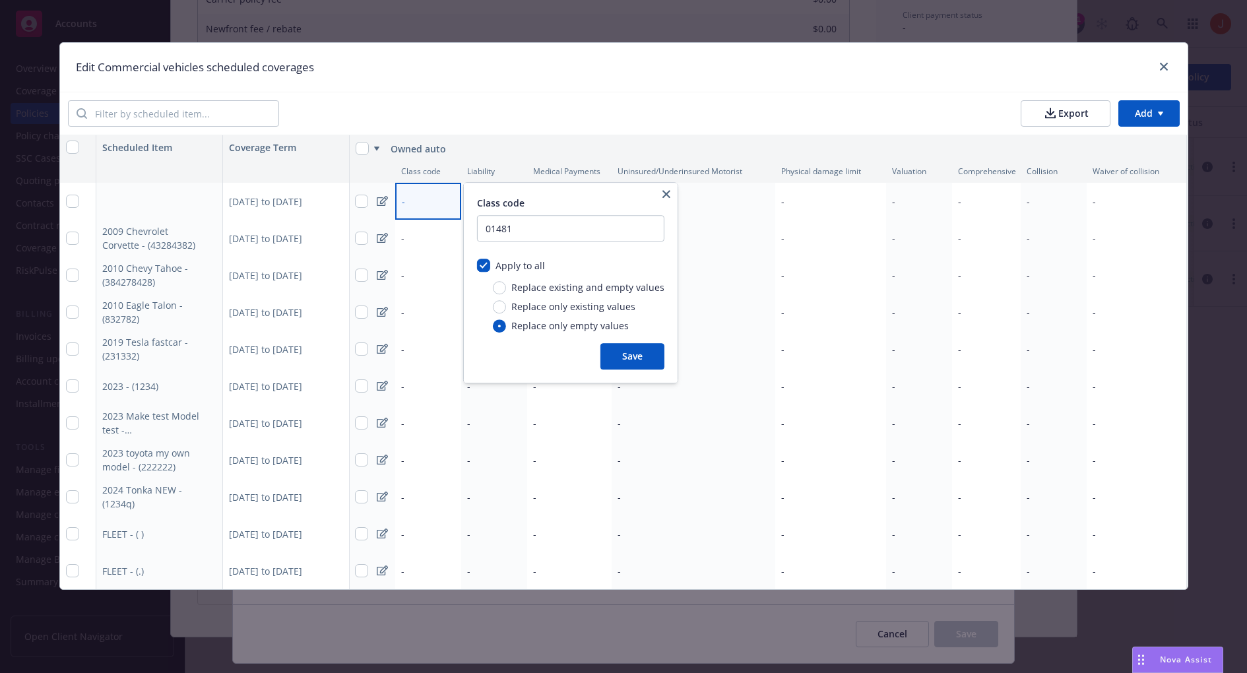
click at [623, 356] on button "Save" at bounding box center [632, 356] width 64 height 26
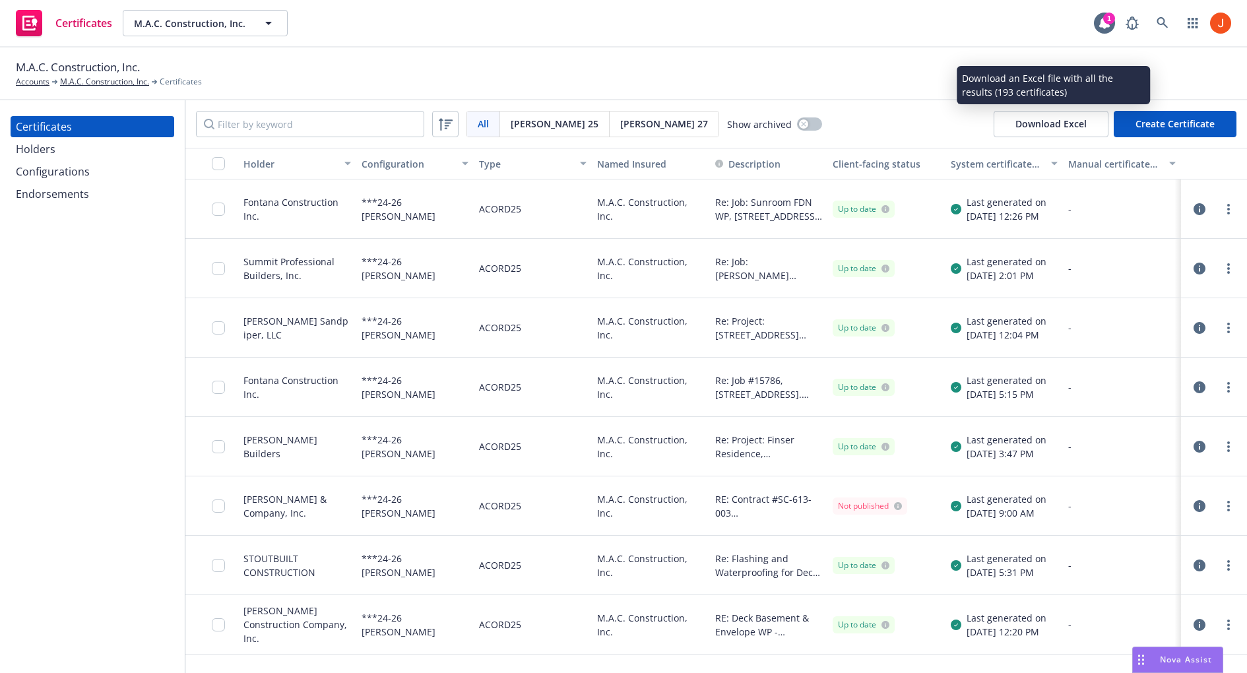
click at [1022, 121] on button "Download Excel" at bounding box center [1051, 124] width 115 height 26
